Goal: Task Accomplishment & Management: Manage account settings

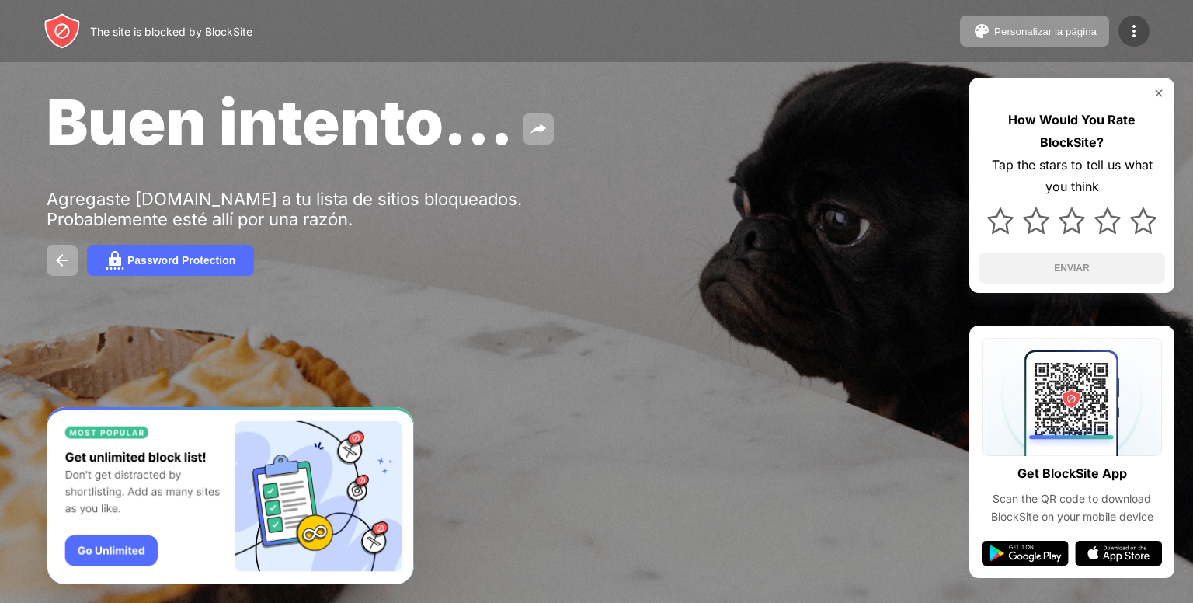
click at [1131, 29] on img at bounding box center [1134, 31] width 19 height 19
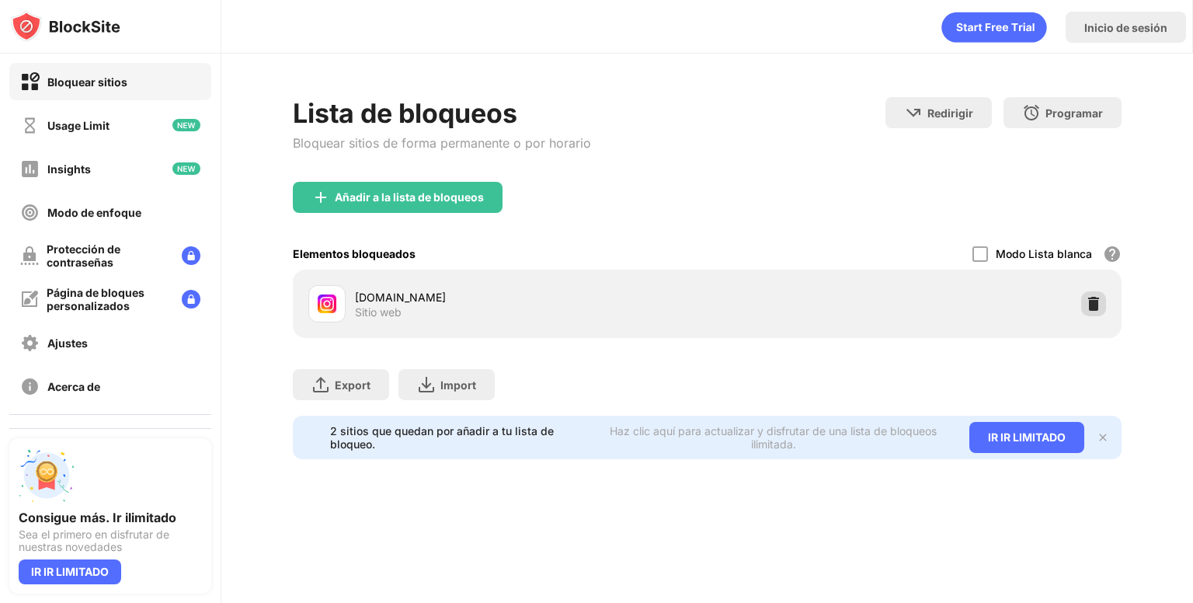
click at [1087, 301] on img at bounding box center [1094, 304] width 16 height 16
